Goal: Information Seeking & Learning: Learn about a topic

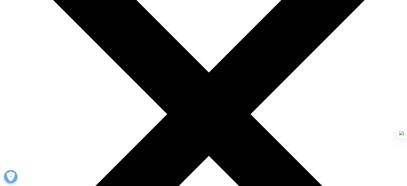
scroll to position [656, 0]
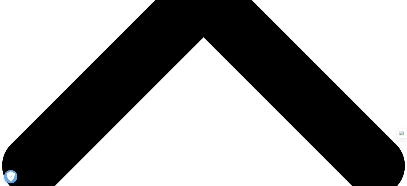
scroll to position [226, 0]
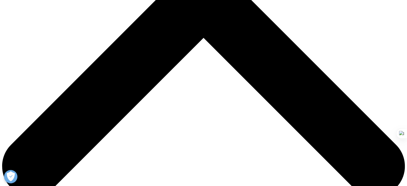
drag, startPoint x: 161, startPoint y: 140, endPoint x: 176, endPoint y: 153, distance: 19.3
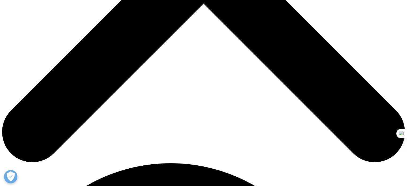
scroll to position [260, 0]
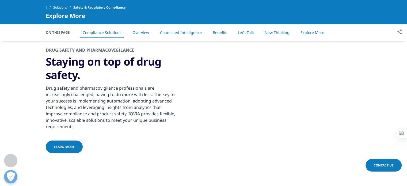
click at [175, 164] on div "Safety Regulatory" at bounding box center [204, 87] width 316 height 189
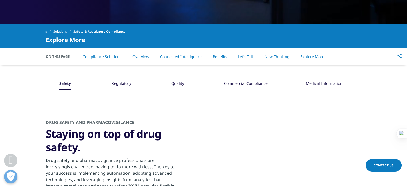
scroll to position [222, 0]
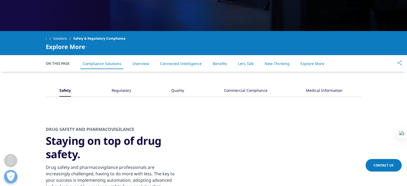
click at [134, 85] on div "Safety Regulatory Quality" at bounding box center [204, 91] width 316 height 12
click at [121, 85] on div "Regulatory" at bounding box center [122, 91] width 20 height 12
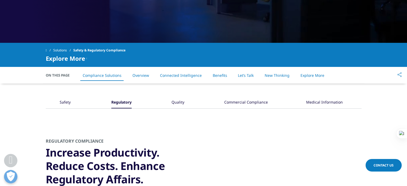
scroll to position [210, 0]
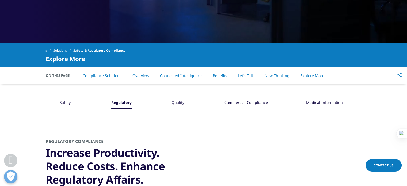
click at [179, 97] on div "Quality" at bounding box center [178, 103] width 13 height 12
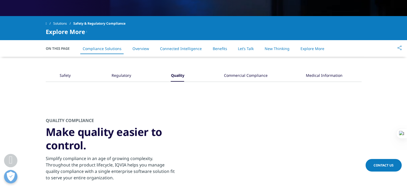
scroll to position [236, 0]
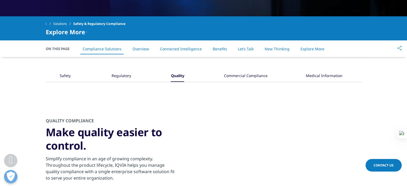
click at [248, 70] on div "Commercial Compliance" at bounding box center [246, 76] width 44 height 12
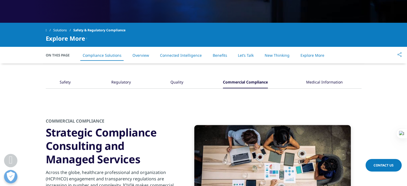
scroll to position [230, 0]
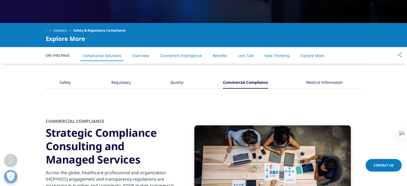
click at [318, 77] on div "Medical Information" at bounding box center [324, 83] width 37 height 12
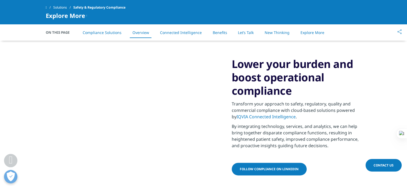
scroll to position [606, 0]
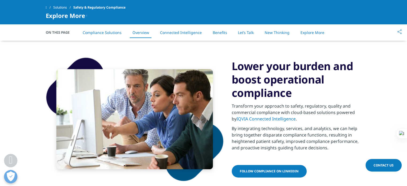
click at [262, 116] on link "IQVIA Connected Intelligence" at bounding box center [266, 119] width 59 height 6
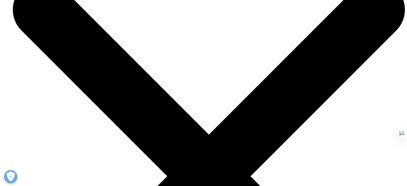
scroll to position [1823, 0]
